Goal: Find specific page/section: Find specific page/section

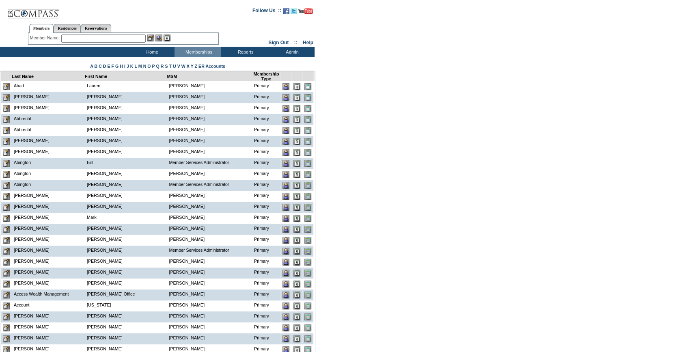
click at [124, 40] on input "text" at bounding box center [103, 39] width 84 height 8
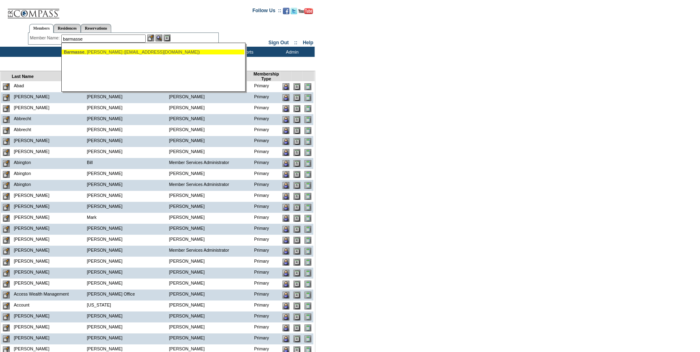
click at [106, 52] on div "[PERSON_NAME] ([EMAIL_ADDRESS][DOMAIN_NAME])" at bounding box center [153, 52] width 179 height 5
type input "[PERSON_NAME] ([EMAIL_ADDRESS][DOMAIN_NAME])"
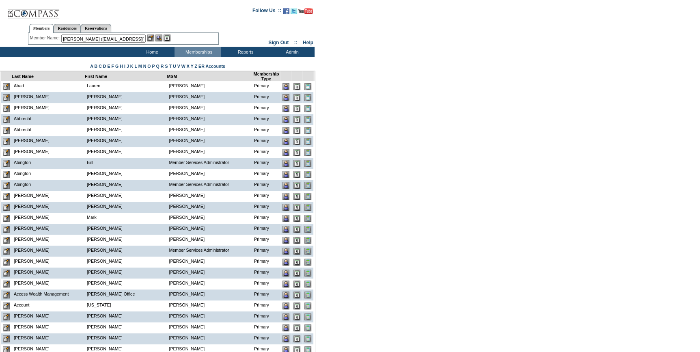
click at [150, 37] on img at bounding box center [150, 38] width 7 height 7
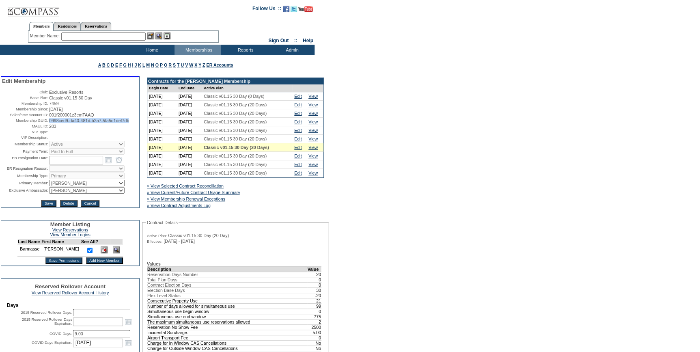
drag, startPoint x: 79, startPoint y: 129, endPoint x: 48, endPoint y: 125, distance: 31.1
click at [49, 123] on td "0998ced9-da40-481d-b2a7-5fa5d1def7db" at bounding box center [93, 120] width 89 height 5
copy span "0998ced9-da40-481d-b2a7-5fa5d1def7db"
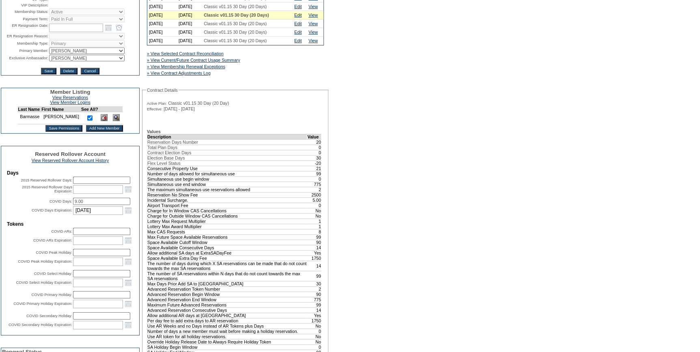
scroll to position [295, 0]
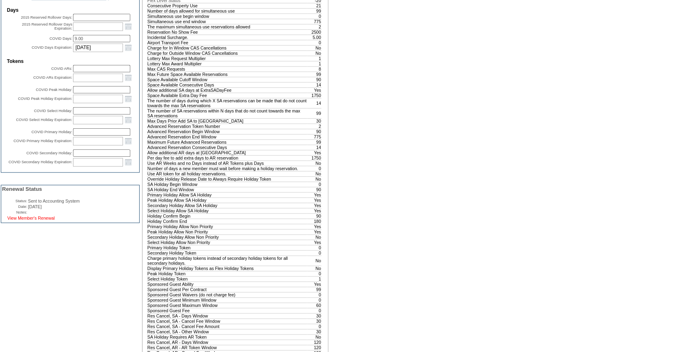
click at [46, 220] on link "View Member's Renewal" at bounding box center [30, 218] width 47 height 5
